Goal: Navigation & Orientation: Understand site structure

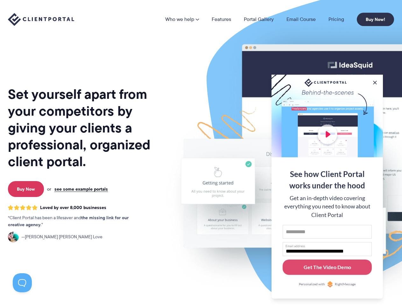
click at [201, 153] on img at bounding box center [332, 157] width 356 height 305
click at [182, 19] on link "Who we help" at bounding box center [182, 19] width 34 height 5
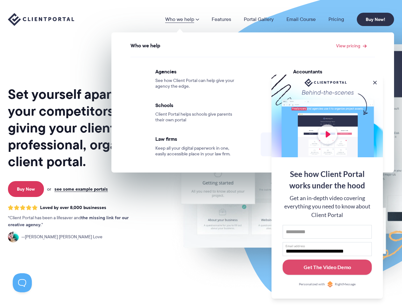
click at [375, 81] on button at bounding box center [374, 82] width 6 height 6
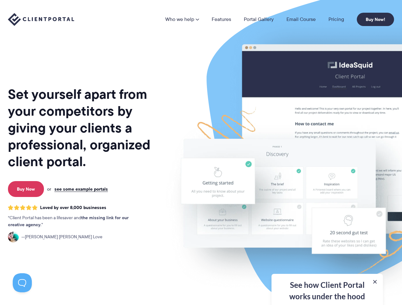
click at [327, 186] on img at bounding box center [332, 157] width 356 height 305
click at [22, 283] on button at bounding box center [22, 282] width 19 height 19
